Goal: Check status

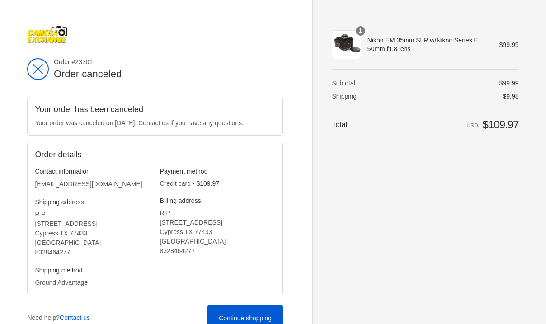
scroll to position [25, 0]
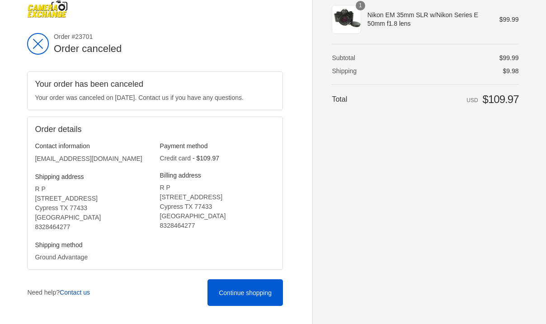
click at [86, 295] on link "Contact us" at bounding box center [75, 292] width 30 height 7
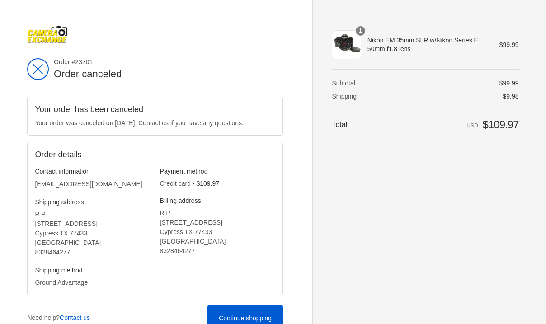
scroll to position [0, 0]
click at [386, 50] on span "Nikon EM 35mm SLR w/Nikon Series E 50mm f1.8 lens" at bounding box center [427, 44] width 119 height 16
drag, startPoint x: 426, startPoint y: 54, endPoint x: 373, endPoint y: 35, distance: 55.8
click at [373, 35] on th "Nikon EM 35mm SLR w/Nikon Series E 50mm f1.8 lens" at bounding box center [424, 44] width 126 height 29
click at [344, 42] on div "1" at bounding box center [346, 44] width 29 height 29
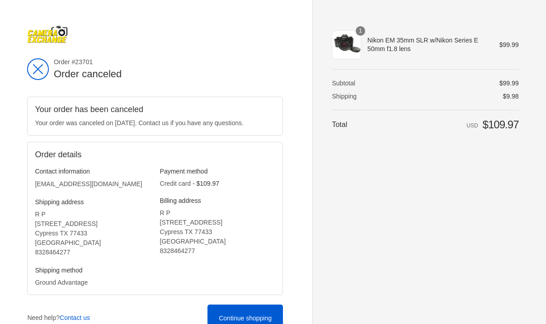
click at [344, 42] on div "1" at bounding box center [346, 44] width 29 height 29
click at [49, 33] on img at bounding box center [47, 34] width 41 height 18
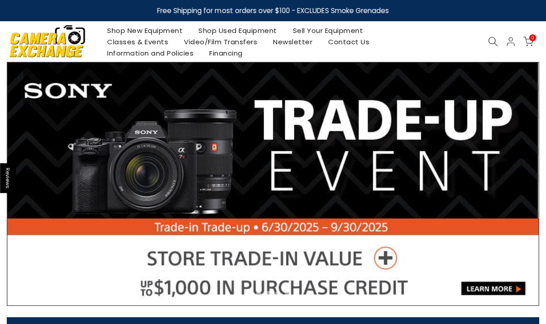
click at [490, 40] on icon at bounding box center [493, 42] width 10 height 10
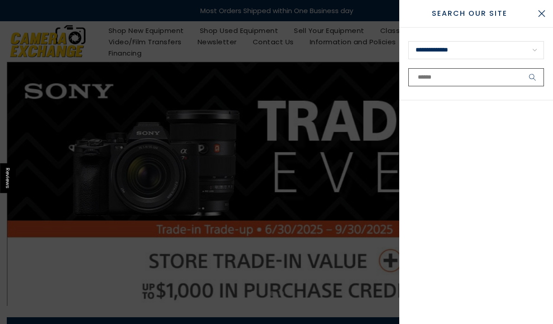
click at [483, 77] on input "text" at bounding box center [476, 77] width 136 height 18
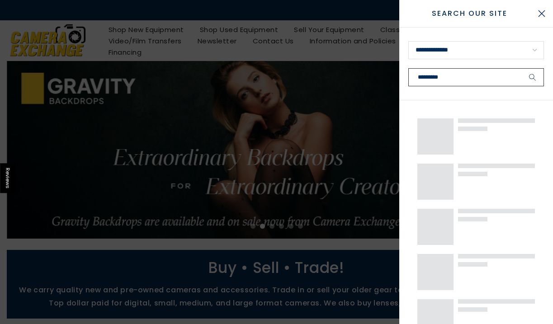
type input "********"
click at [533, 77] on button "submit" at bounding box center [532, 77] width 23 height 18
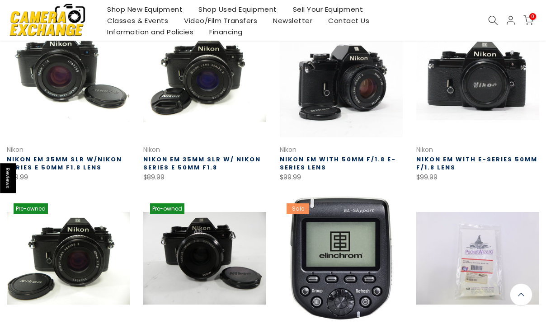
scroll to position [166, 0]
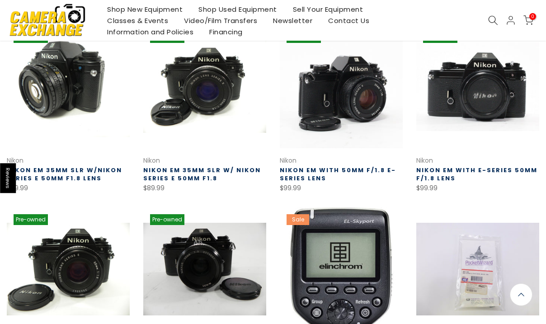
click at [84, 120] on link at bounding box center [68, 86] width 123 height 123
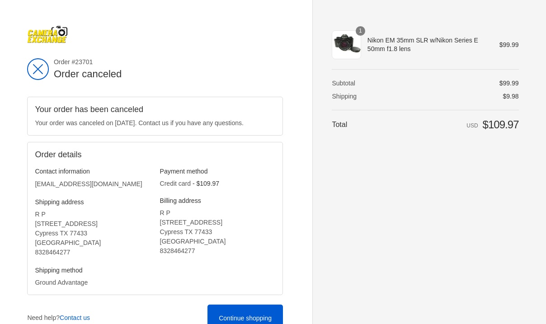
scroll to position [0, 0]
